Goal: Transaction & Acquisition: Obtain resource

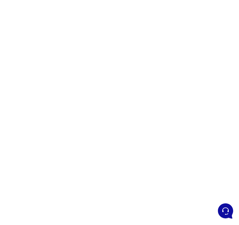
scroll to position [72, 0]
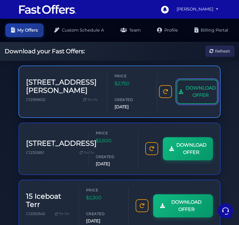
click at [177, 98] on link "DOWNLOAD OFFER" at bounding box center [197, 92] width 41 height 24
